Goal: Check status: Check status

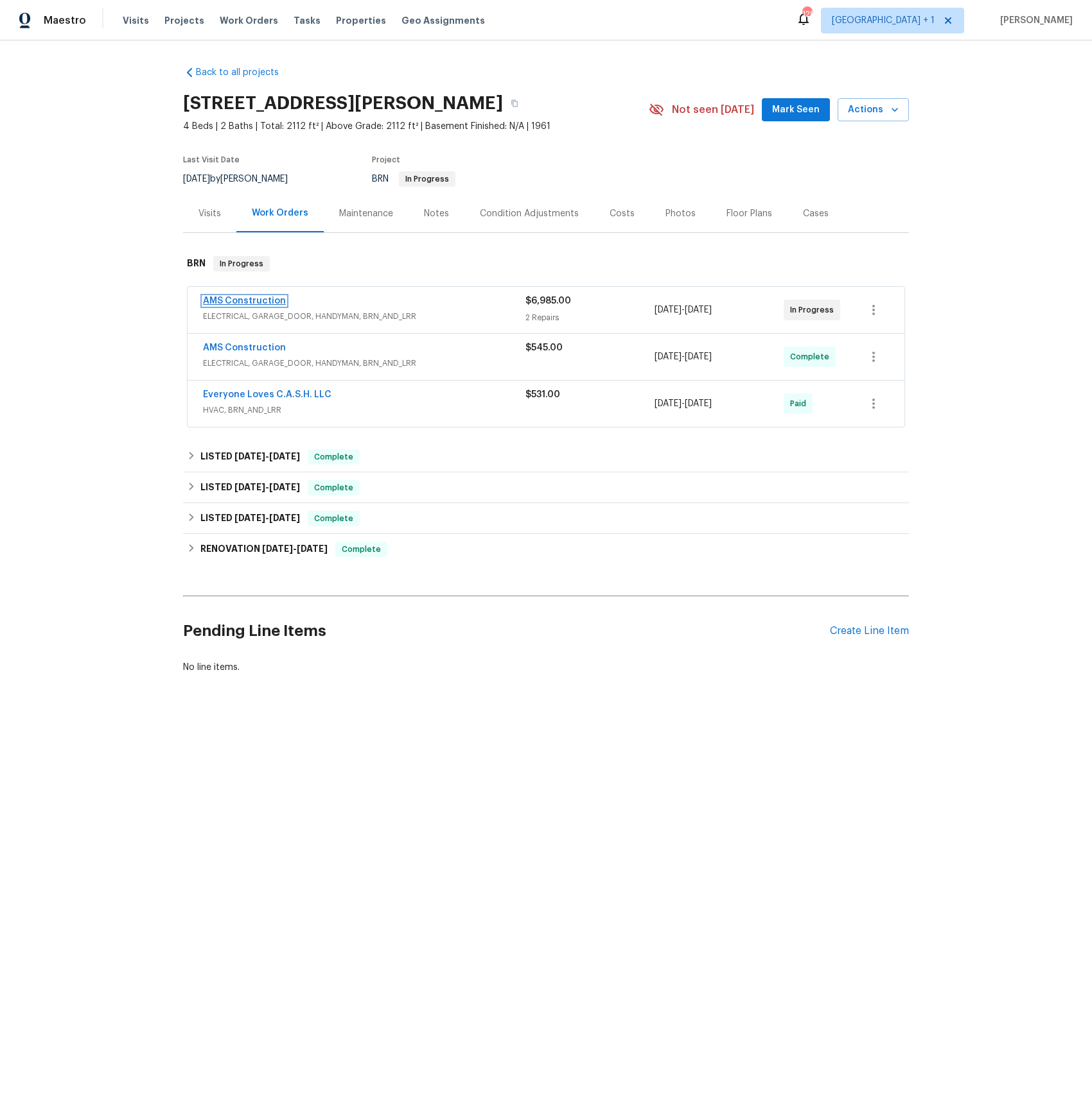
click at [245, 299] on link "AMS Construction" at bounding box center [245, 301] width 83 height 9
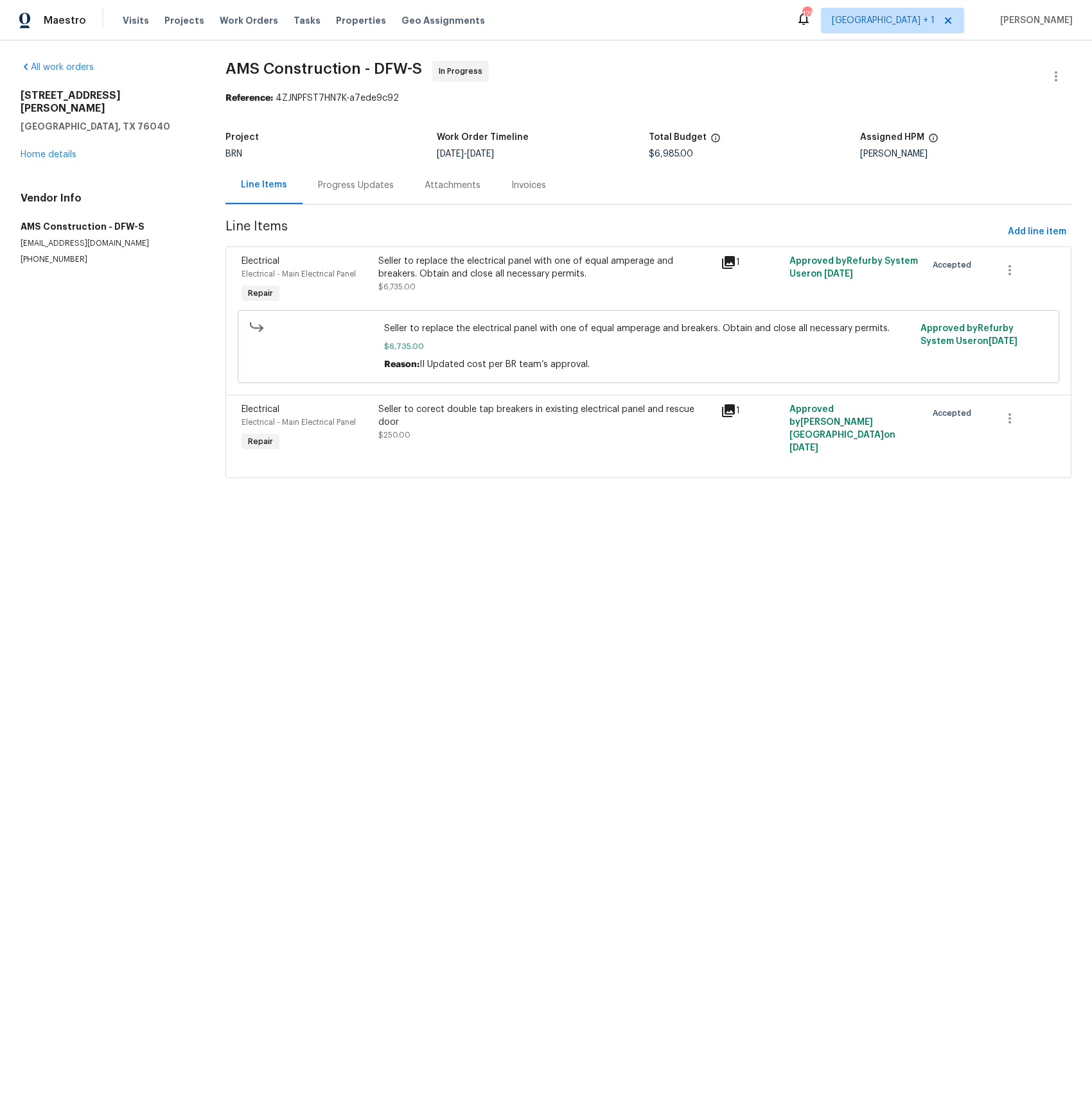
drag, startPoint x: 367, startPoint y: 186, endPoint x: 375, endPoint y: 197, distance: 13.6
click at [367, 186] on div "Progress Updates" at bounding box center [355, 185] width 76 height 13
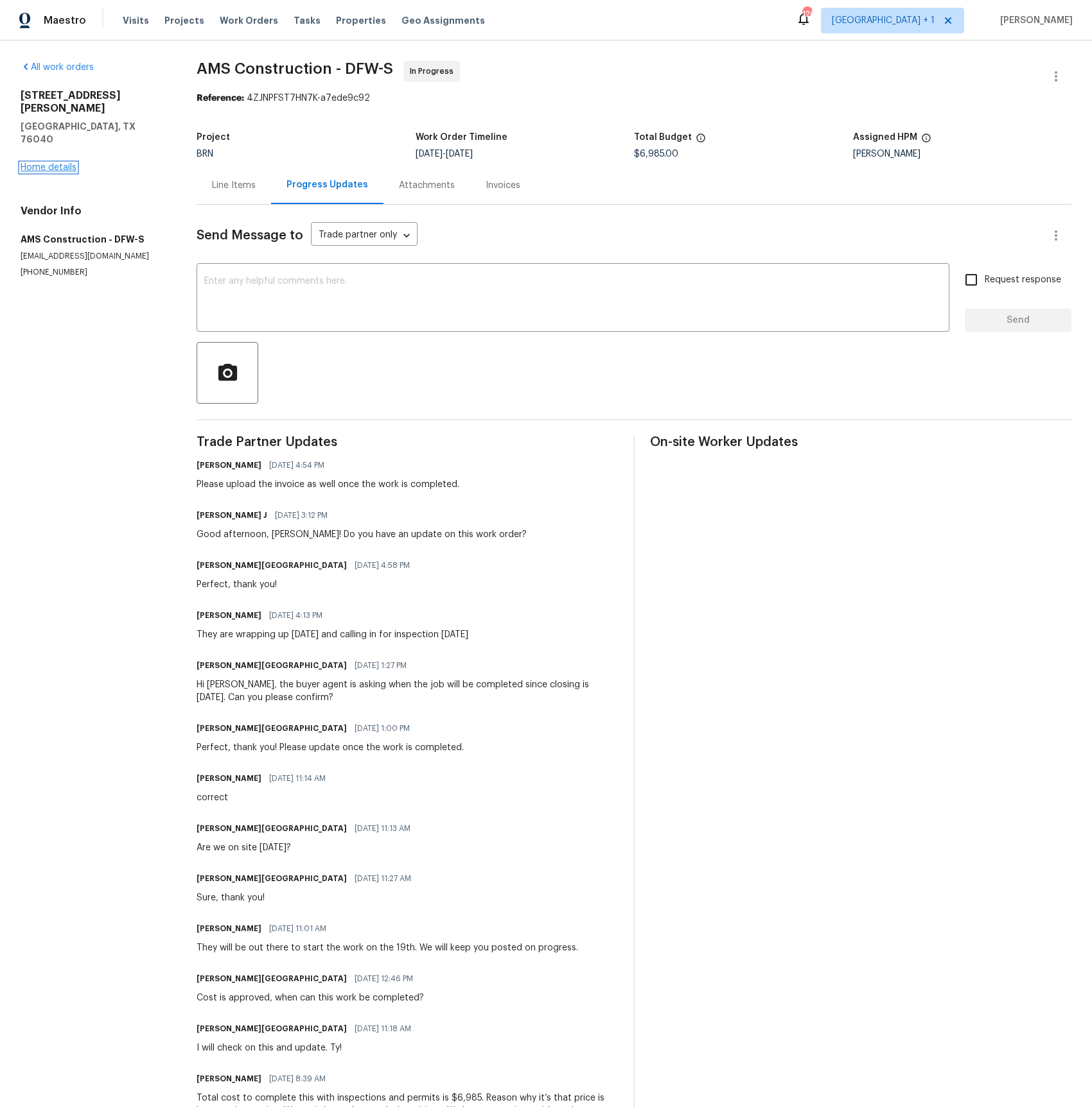
click at [40, 164] on link "Home details" at bounding box center [48, 167] width 56 height 9
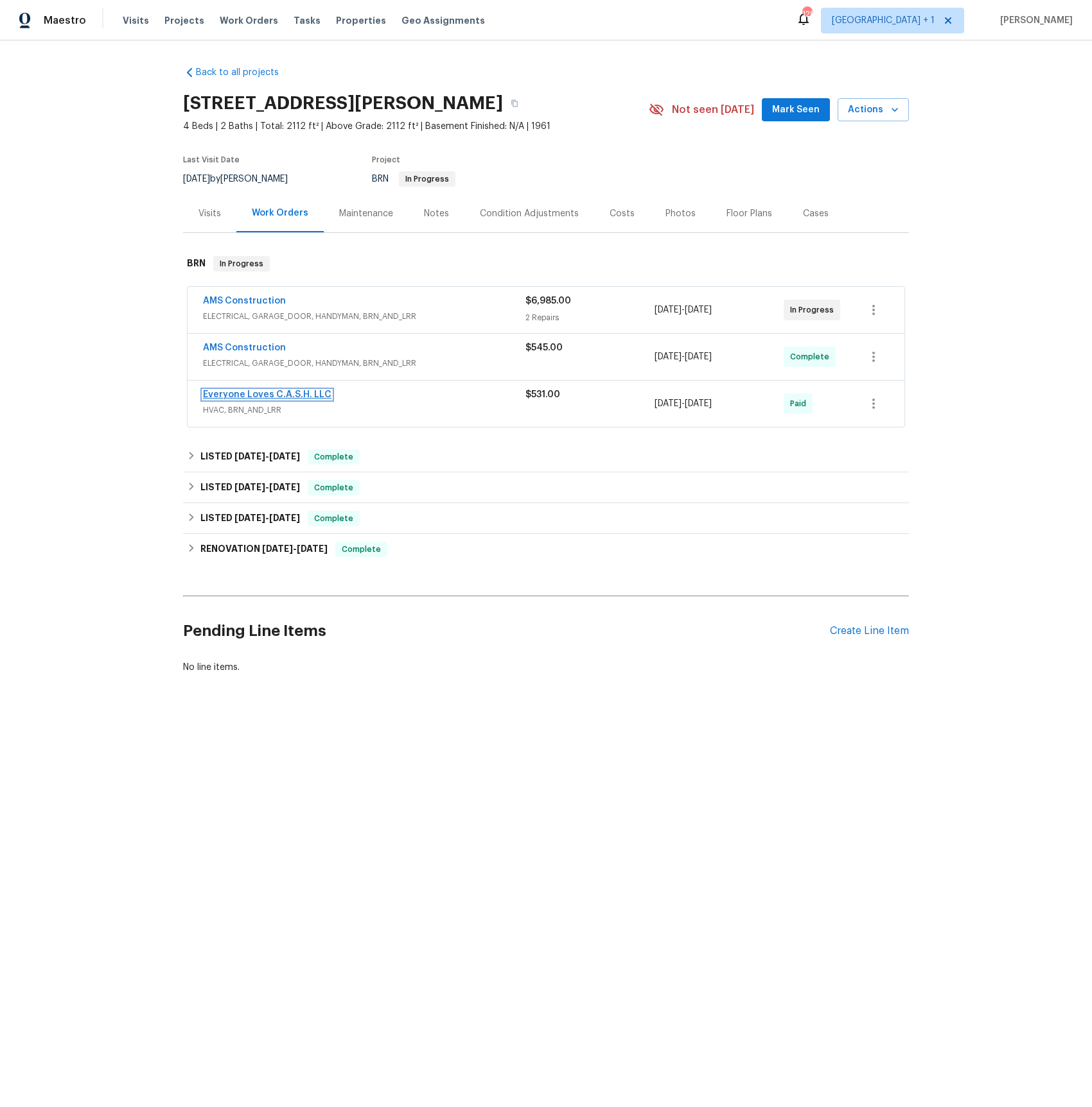
click at [271, 398] on link "Everyone Loves C.A.S.H. LLC" at bounding box center [267, 394] width 129 height 9
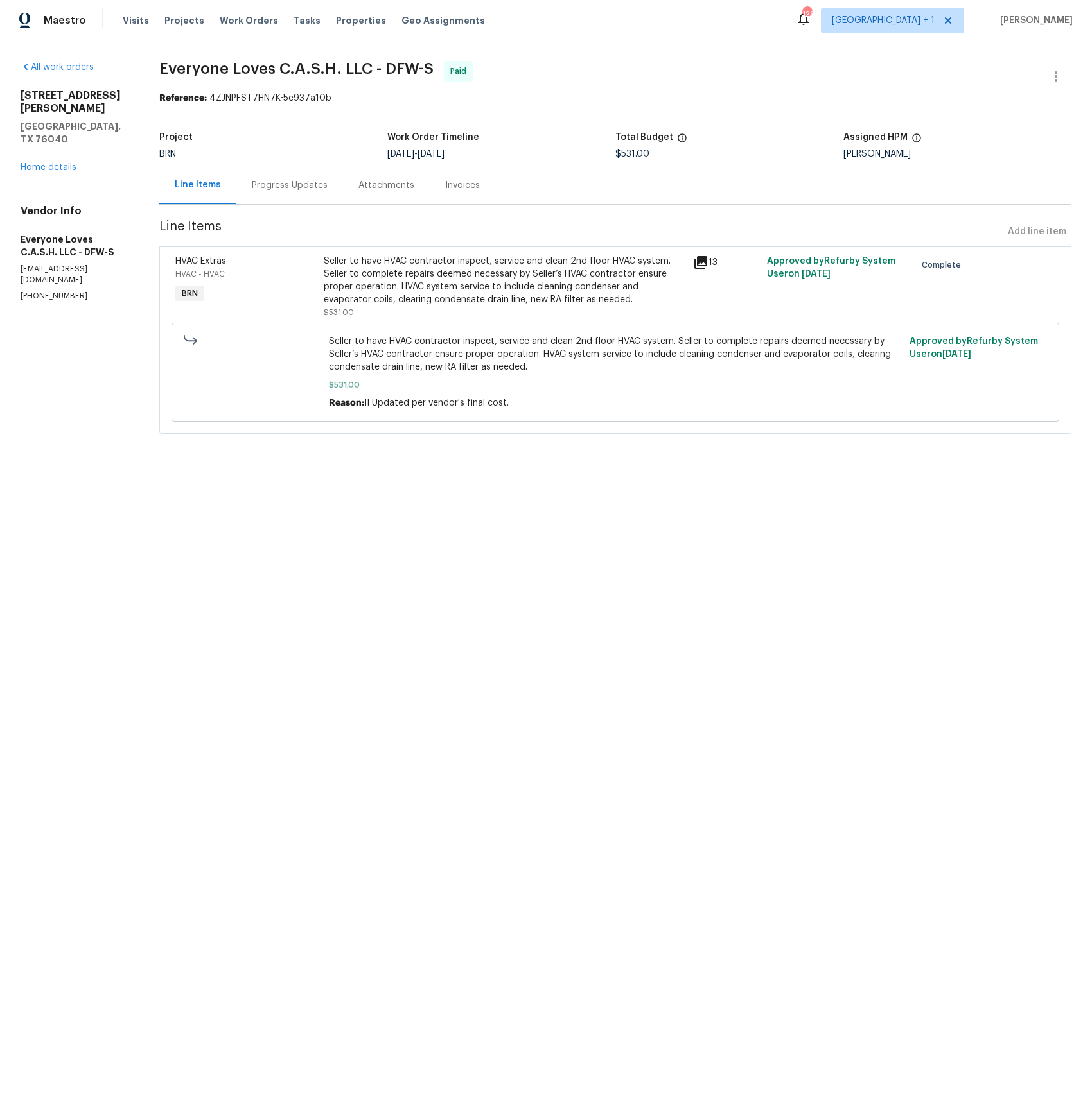
click at [297, 182] on div "Progress Updates" at bounding box center [289, 185] width 76 height 13
